Goal: Information Seeking & Learning: Learn about a topic

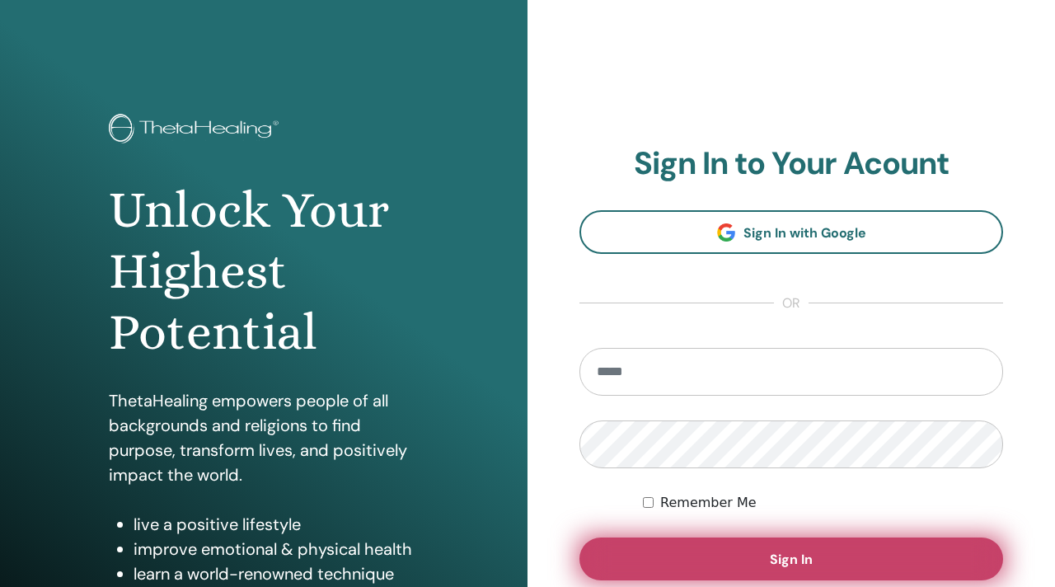
type input "**********"
click at [818, 559] on button "Sign In" at bounding box center [792, 559] width 424 height 43
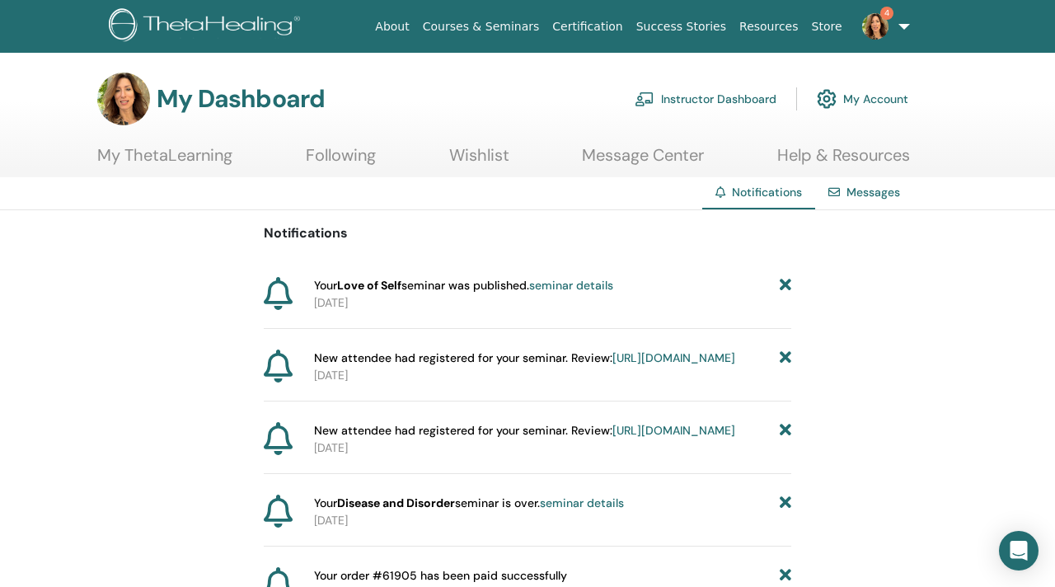
click at [613, 289] on link "seminar details" at bounding box center [571, 285] width 84 height 15
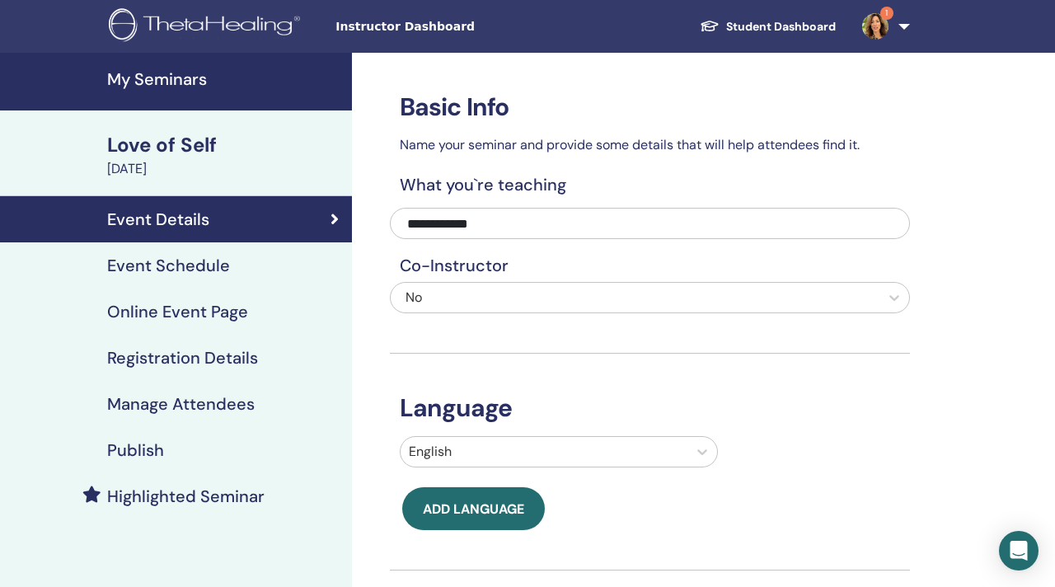
click at [214, 252] on link "Event Schedule" at bounding box center [176, 265] width 352 height 46
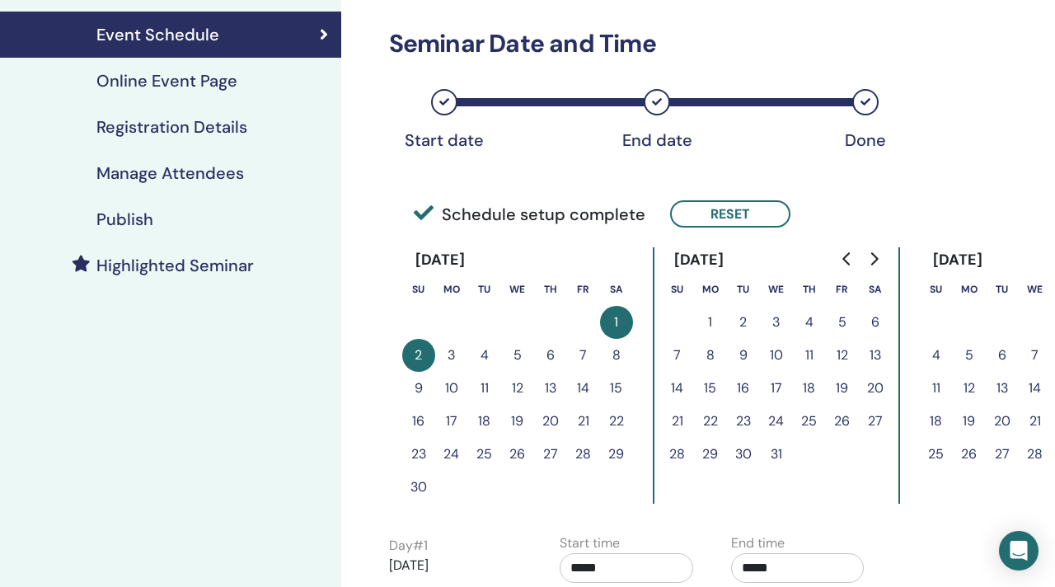
scroll to position [0, 17]
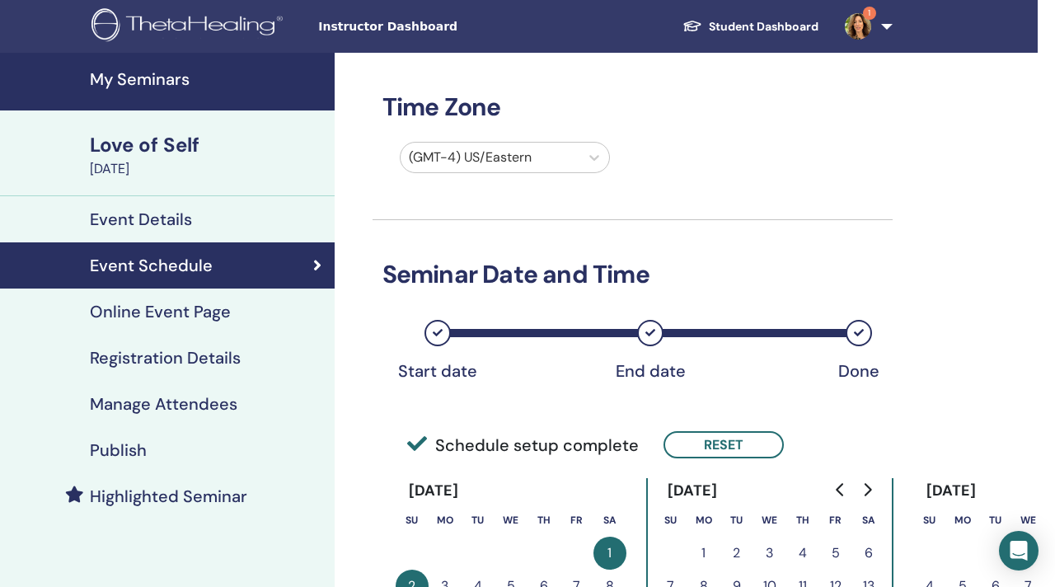
click at [191, 132] on div "Love of Self" at bounding box center [207, 145] width 235 height 28
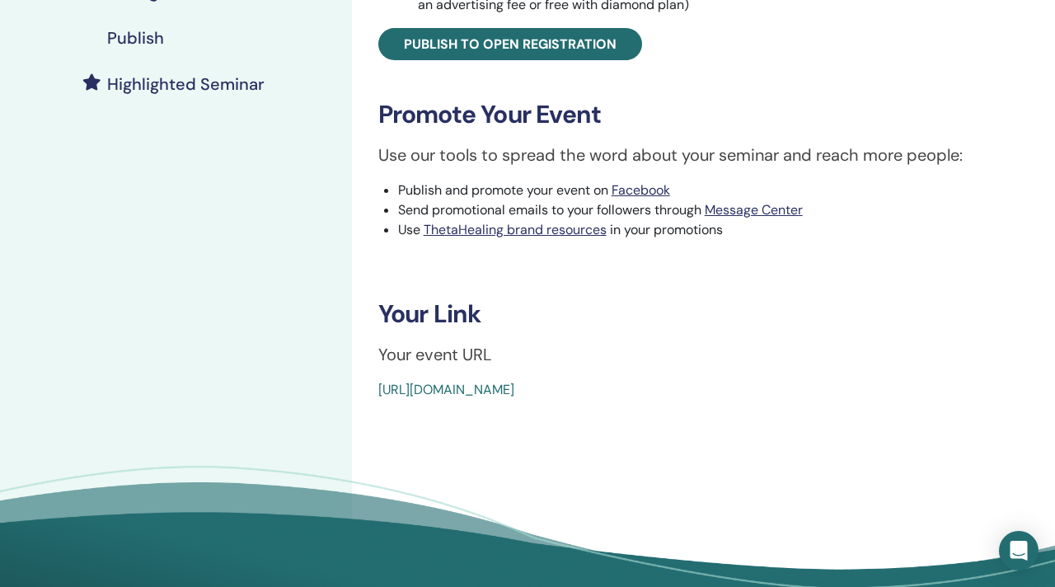
scroll to position [414, 0]
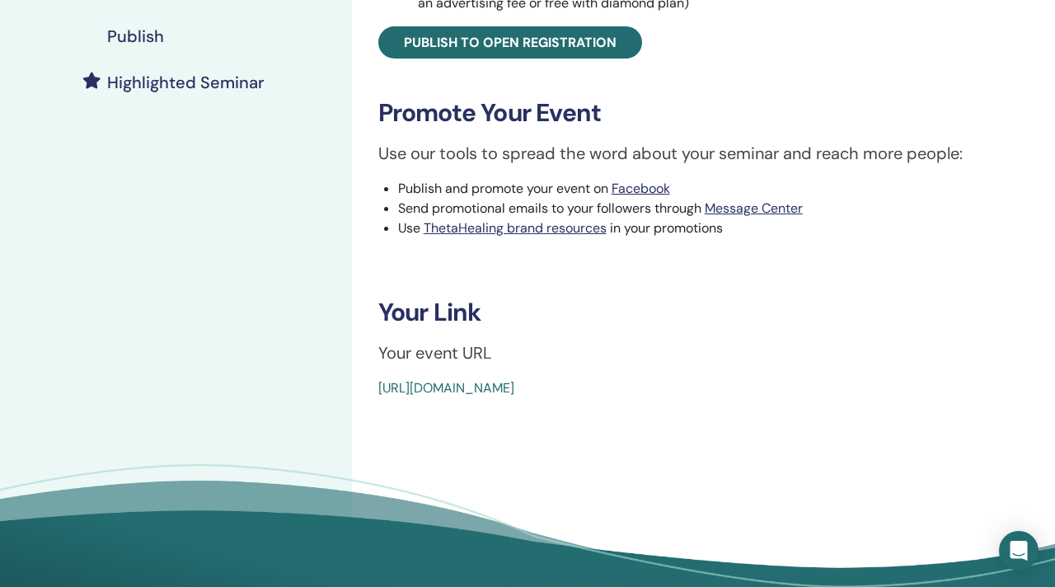
drag, startPoint x: 758, startPoint y: 383, endPoint x: 381, endPoint y: 378, distance: 377.6
click at [381, 378] on div "Love of Self Event Type Online Event Status Active Published Registrations 0/30…" at bounding box center [703, 38] width 683 height 720
copy link "https://www.thetahealing.com/seminar-377511-details.html"
